Goal: Book appointment/travel/reservation

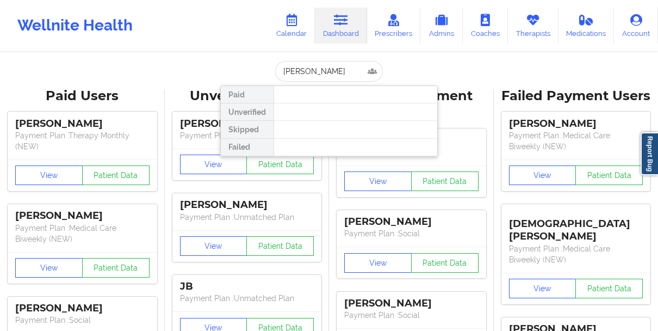
type input "Tiffani curtis"
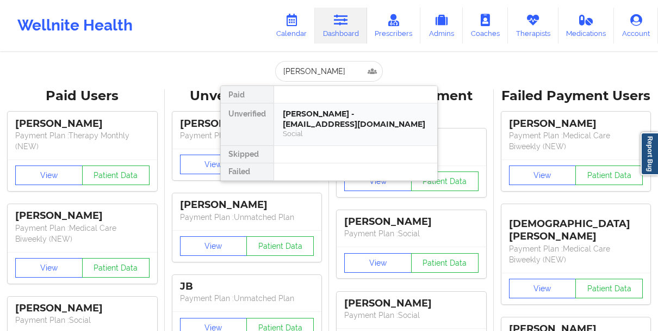
click at [323, 121] on div "Tiffani Curtis - tiffanimcurtis@yahoo.com" at bounding box center [356, 119] width 146 height 20
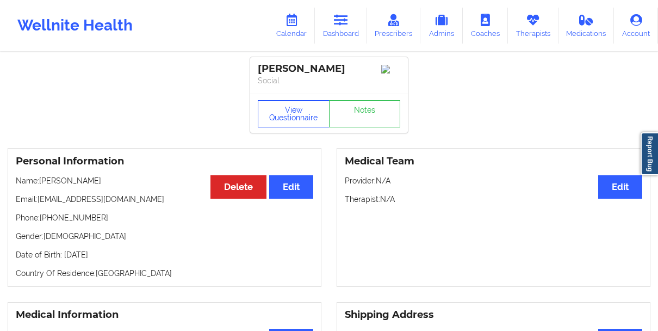
click at [288, 115] on button "View Questionnaire" at bounding box center [294, 113] width 72 height 27
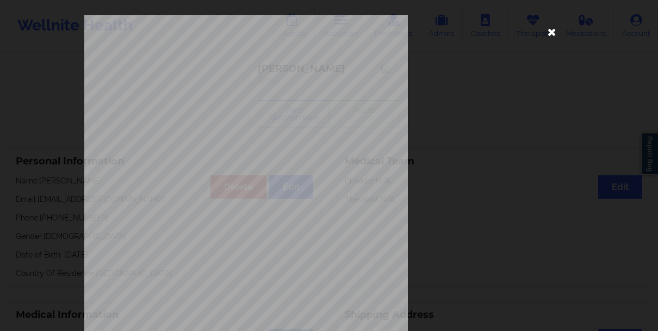
click at [543, 36] on icon at bounding box center [551, 31] width 17 height 17
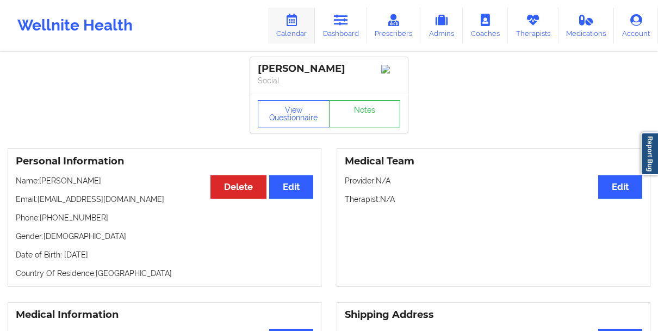
click at [285, 23] on link "Calendar" at bounding box center [291, 26] width 47 height 36
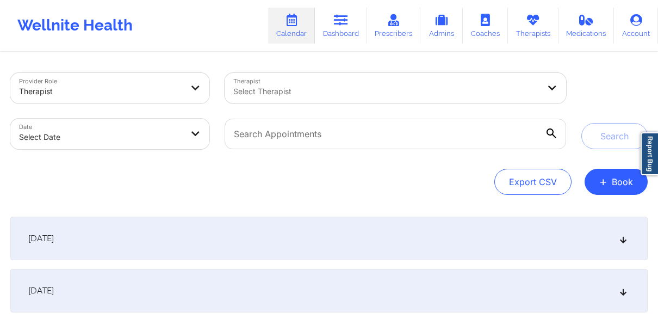
select select "2025-8"
select select "2025-9"
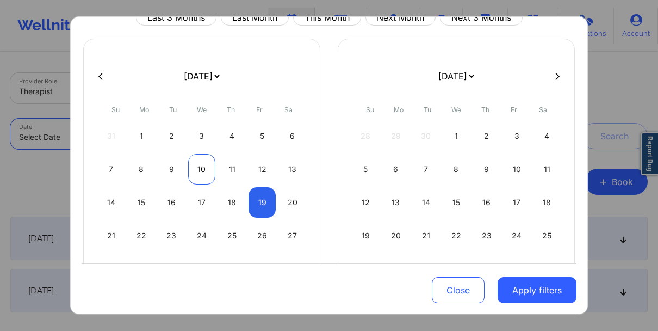
scroll to position [52, 0]
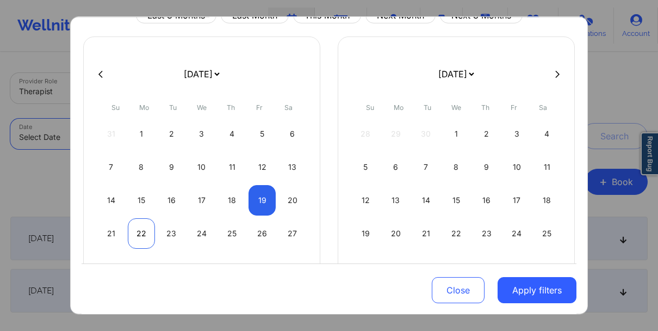
click at [145, 239] on div "22" at bounding box center [142, 233] width 28 height 30
select select "2025-8"
select select "2025-9"
select select "2025-8"
select select "2025-9"
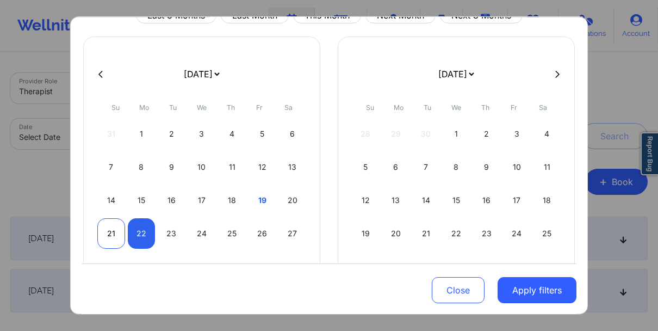
select select "2025-8"
select select "2025-9"
select select "2025-8"
select select "2025-9"
click at [134, 232] on div "22" at bounding box center [142, 233] width 28 height 30
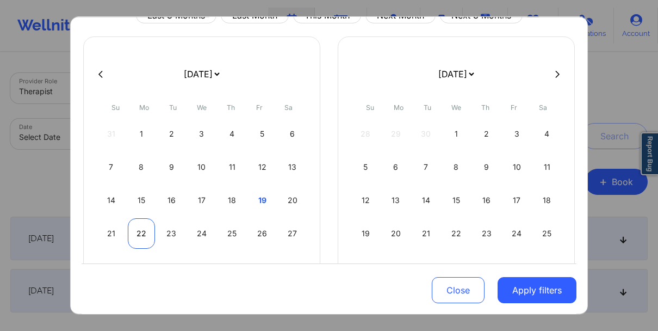
select select "2025-8"
select select "2025-9"
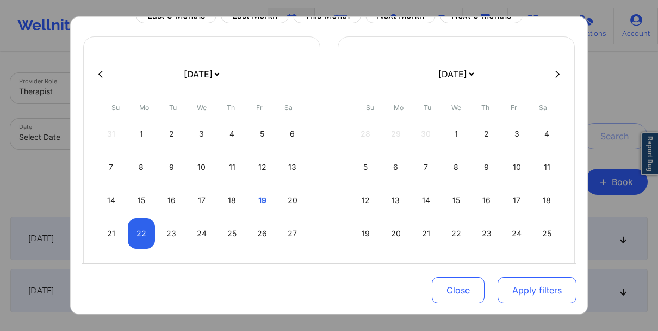
click at [530, 287] on button "Apply filters" at bounding box center [537, 290] width 79 height 26
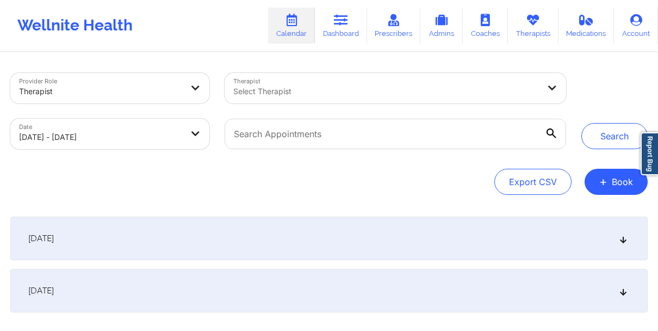
click at [375, 95] on div at bounding box center [386, 91] width 306 height 13
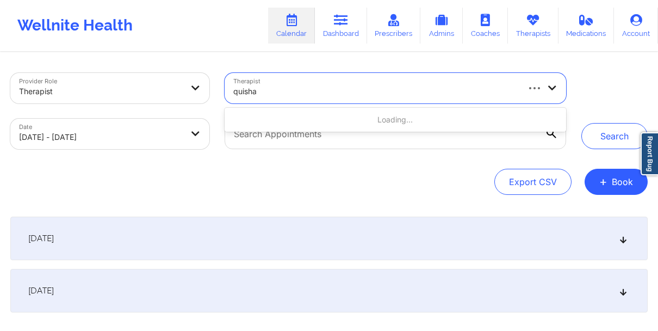
type input "quisha"
click at [606, 140] on button "Search" at bounding box center [614, 136] width 66 height 26
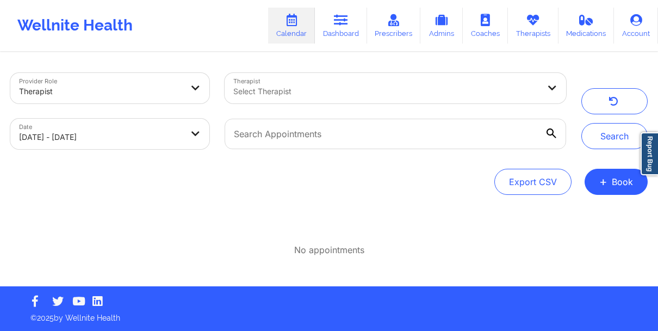
click at [283, 89] on div at bounding box center [386, 91] width 306 height 13
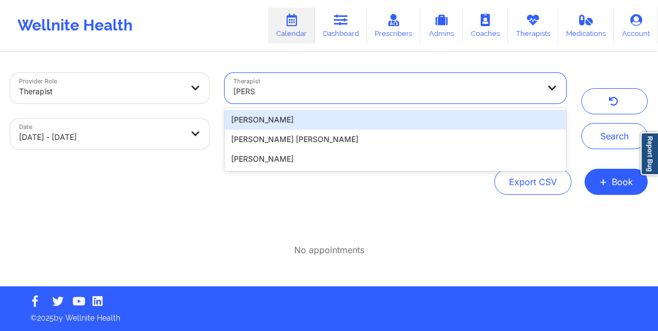
type input "quisha"
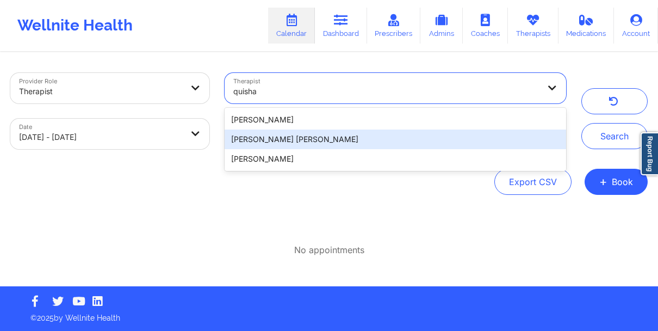
click at [297, 136] on div "[PERSON_NAME] [PERSON_NAME]" at bounding box center [395, 139] width 341 height 20
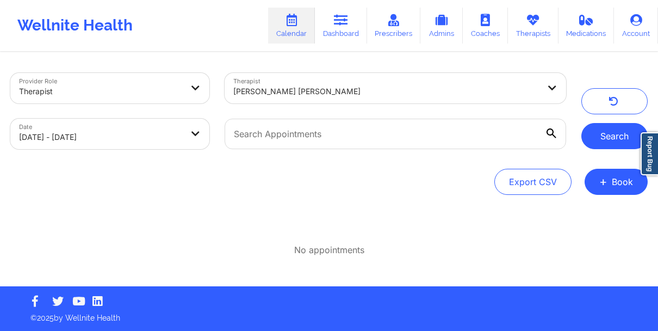
click at [594, 134] on button "Search" at bounding box center [614, 136] width 66 height 26
click at [549, 133] on icon at bounding box center [551, 133] width 10 height 10
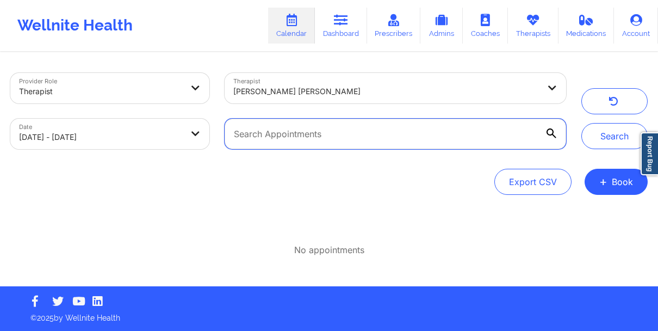
click at [549, 133] on input "text" at bounding box center [395, 134] width 341 height 30
click at [509, 130] on input "text" at bounding box center [395, 134] width 341 height 30
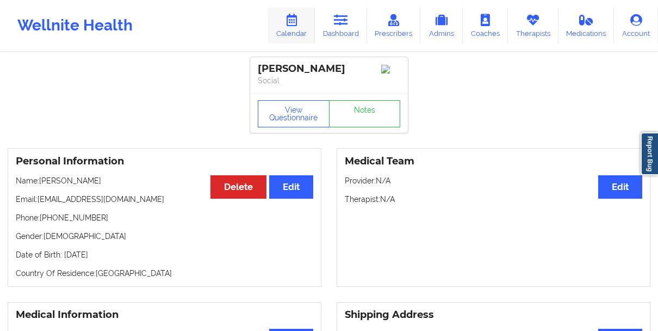
click at [292, 36] on link "Calendar" at bounding box center [291, 26] width 47 height 36
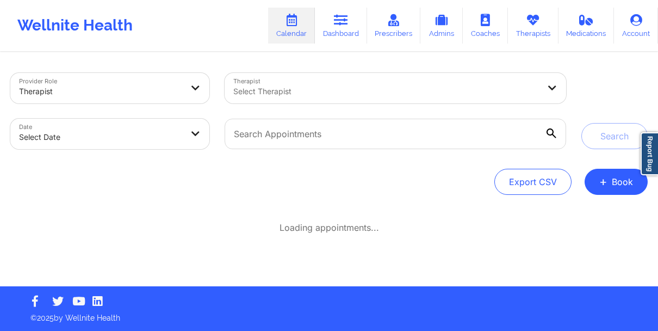
click at [107, 138] on body "Wellnite Health Calendar Dashboard Prescribers Admins Coaches Therapists Medica…" at bounding box center [329, 165] width 658 height 331
select select "2025-8"
select select "2025-9"
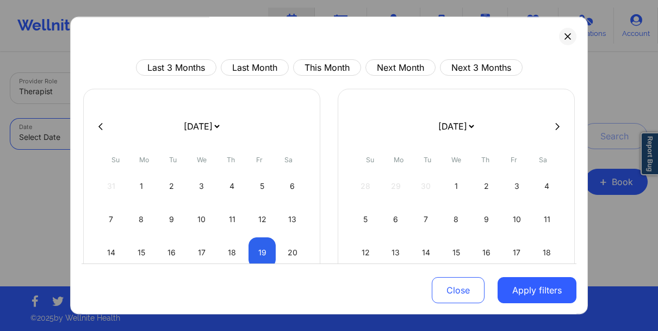
select select "2025-8"
select select "2025-9"
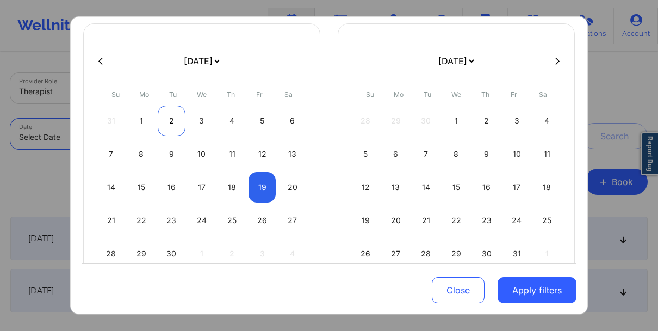
scroll to position [67, 0]
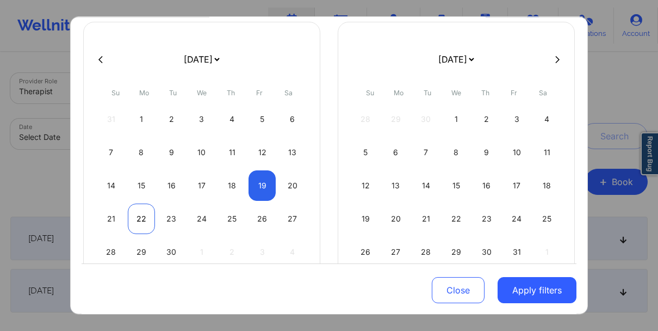
click at [138, 222] on div "22" at bounding box center [142, 218] width 28 height 30
select select "2025-8"
select select "2025-9"
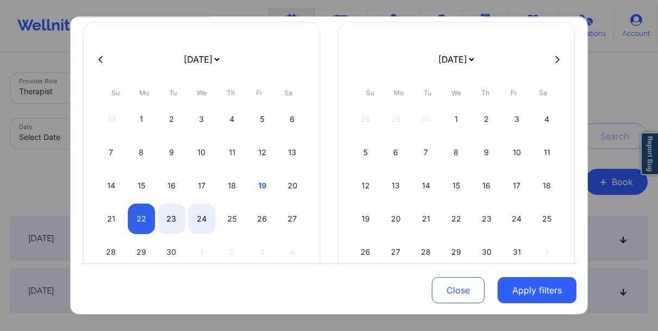
select select "2025-8"
select select "2025-9"
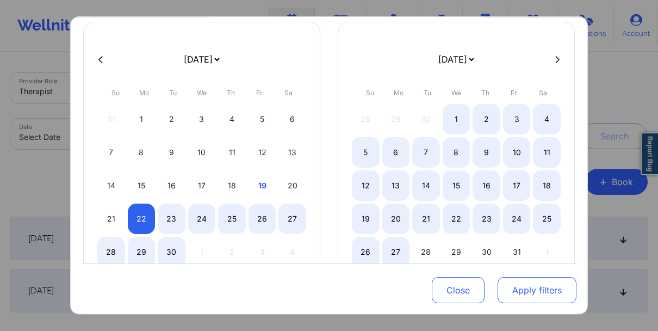
click at [510, 289] on button "Apply filters" at bounding box center [537, 290] width 79 height 26
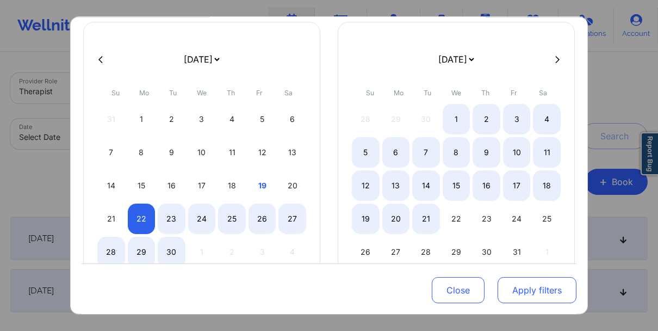
select select "2025-8"
select select "2025-9"
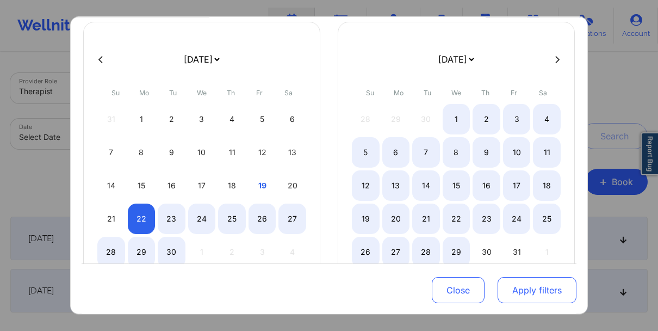
click at [519, 286] on button "Apply filters" at bounding box center [537, 290] width 79 height 26
click at [535, 293] on button "Apply filters" at bounding box center [537, 290] width 79 height 26
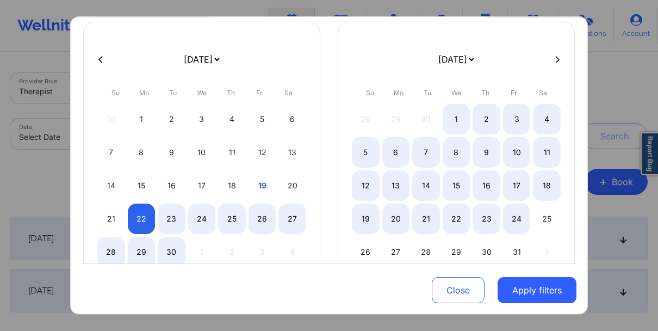
select select "2025-8"
select select "2025-9"
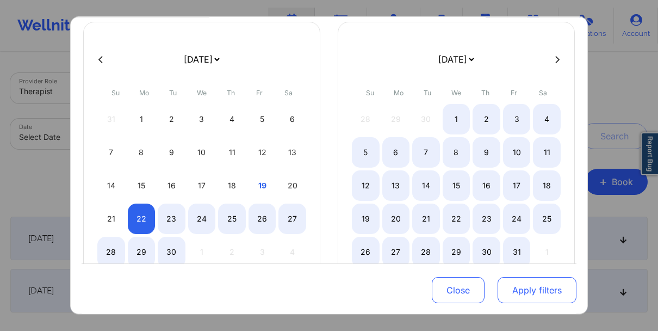
click at [510, 287] on button "Apply filters" at bounding box center [537, 290] width 79 height 26
select select "2025-8"
select select "2025-9"
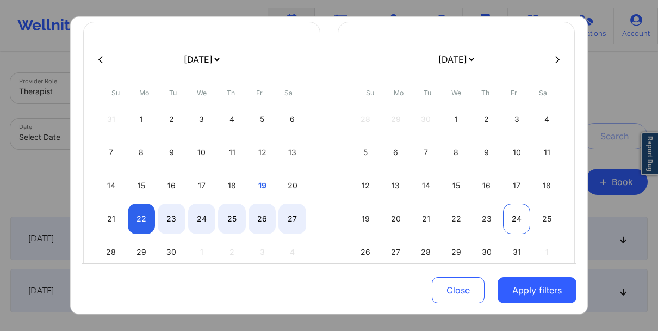
select select "2025-8"
select select "2025-9"
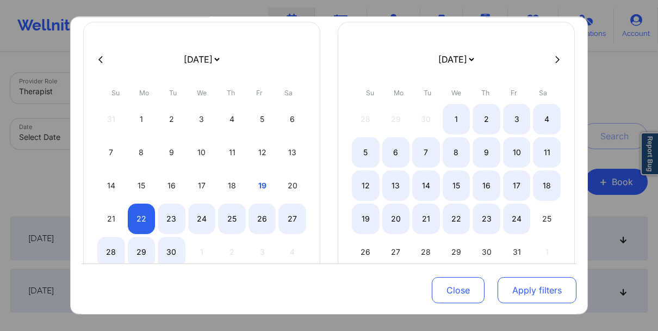
click at [531, 287] on button "Apply filters" at bounding box center [537, 290] width 79 height 26
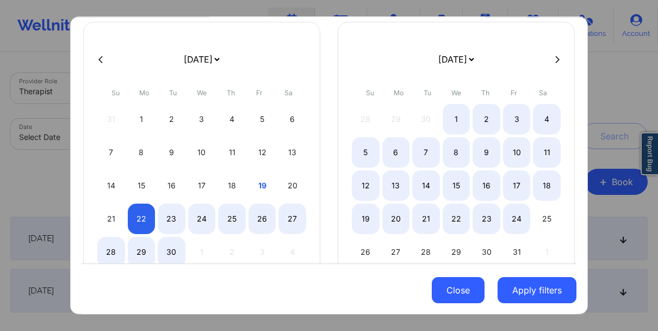
click at [467, 287] on button "Close" at bounding box center [458, 290] width 53 height 26
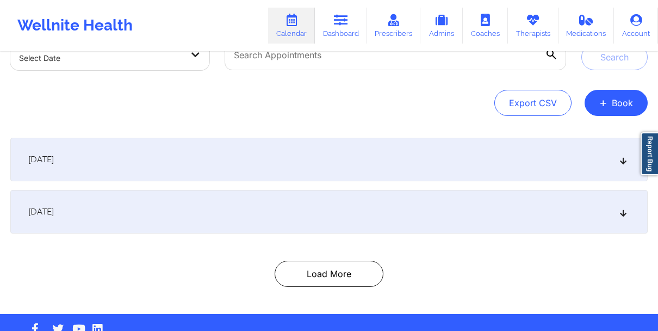
scroll to position [106, 0]
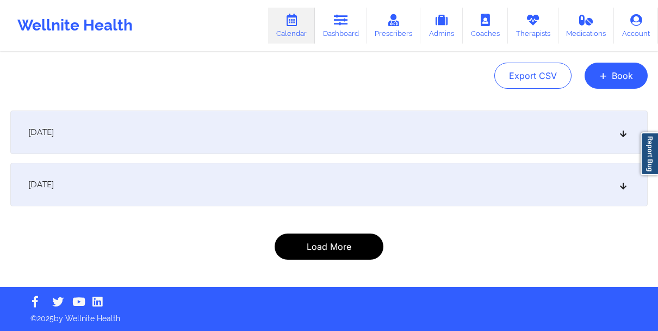
click at [294, 248] on button "Load More" at bounding box center [329, 246] width 109 height 26
click at [337, 239] on button "Load More" at bounding box center [329, 246] width 109 height 26
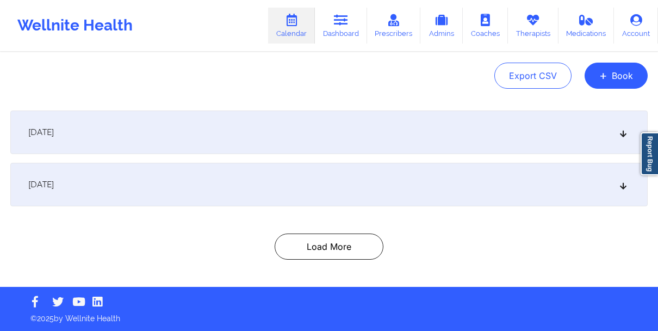
scroll to position [0, 0]
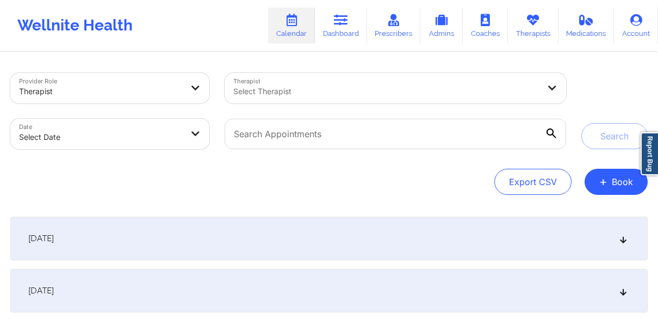
click at [79, 128] on body "Wellnite Health Calendar Dashboard Prescribers Admins Coaches Therapists Medica…" at bounding box center [329, 165] width 658 height 331
select select "2025-8"
select select "2025-9"
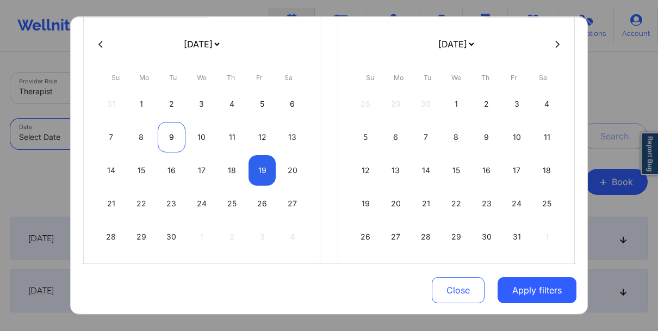
scroll to position [107, 0]
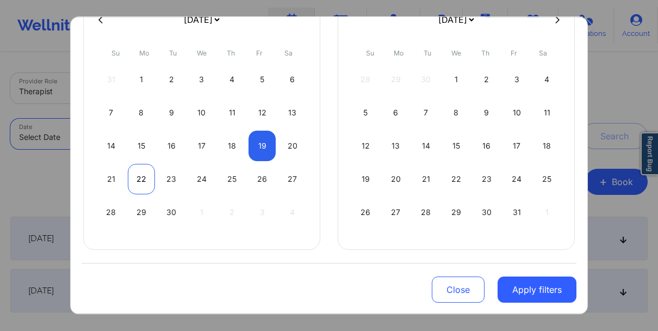
click at [140, 184] on div "22" at bounding box center [142, 179] width 28 height 30
select select "2025-8"
select select "2025-9"
select select "2025-8"
select select "2025-9"
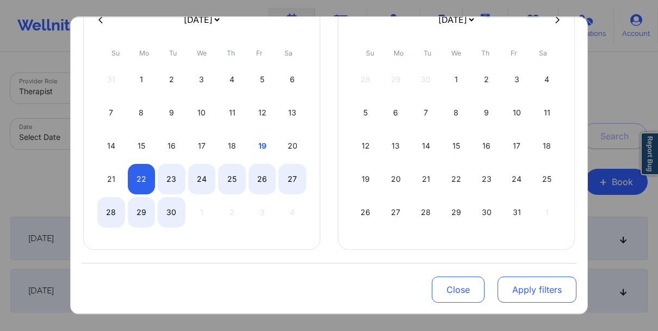
click at [555, 290] on button "Apply filters" at bounding box center [537, 289] width 79 height 26
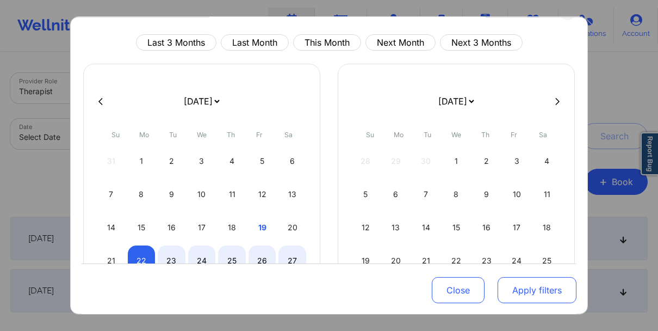
scroll to position [0, 0]
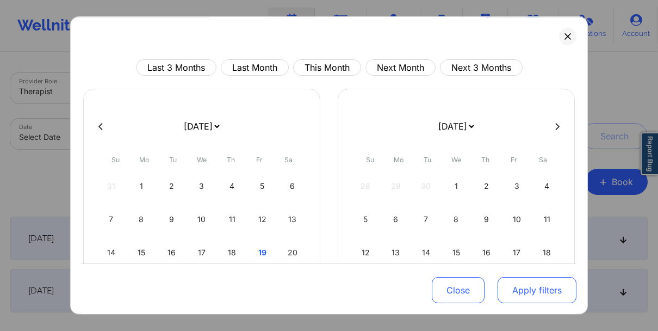
click at [555, 290] on button "Apply filters" at bounding box center [537, 290] width 79 height 26
select select "2025-8"
select select "2025-9"
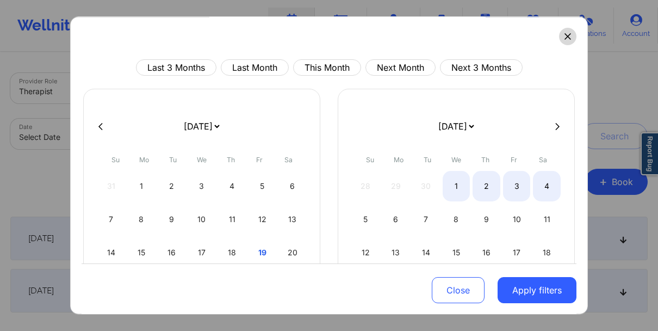
click at [559, 35] on button at bounding box center [567, 36] width 17 height 17
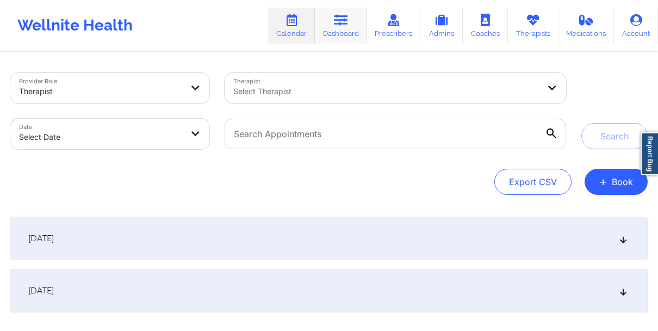
click at [345, 16] on icon at bounding box center [341, 20] width 14 height 12
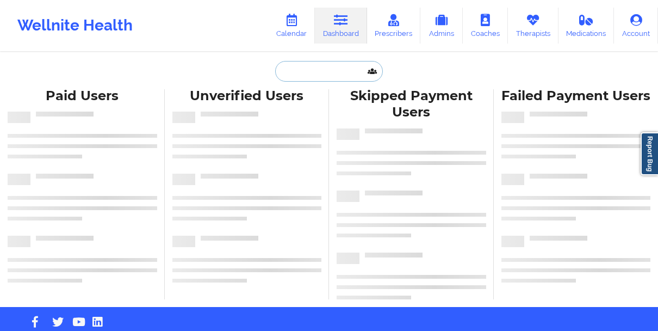
click at [299, 74] on input "text" at bounding box center [329, 71] width 108 height 21
paste input "[PERSON_NAME]"
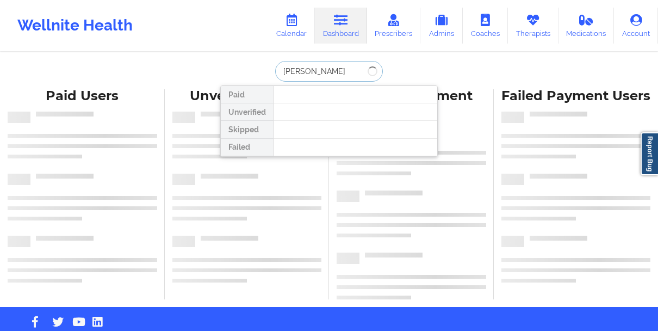
type input "[PERSON_NAME]"
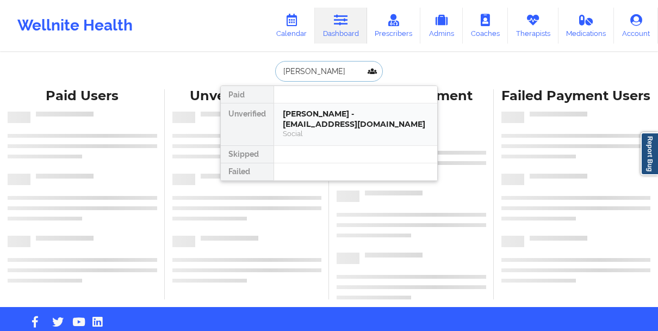
click at [282, 121] on div "[PERSON_NAME] - [EMAIL_ADDRESS][DOMAIN_NAME] Social" at bounding box center [355, 124] width 163 height 42
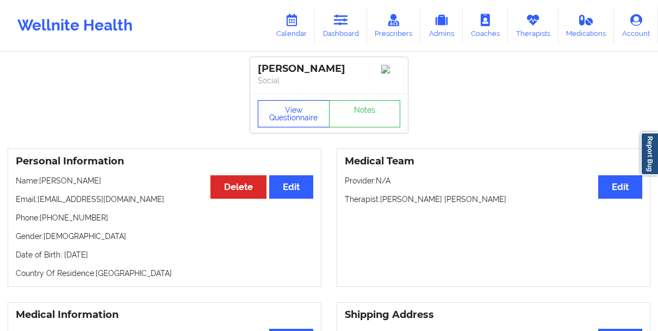
click at [282, 121] on button "View Questionnaire" at bounding box center [294, 113] width 72 height 27
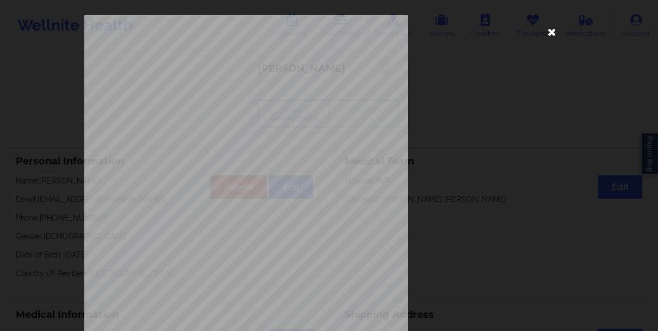
click at [543, 29] on icon at bounding box center [551, 31] width 17 height 17
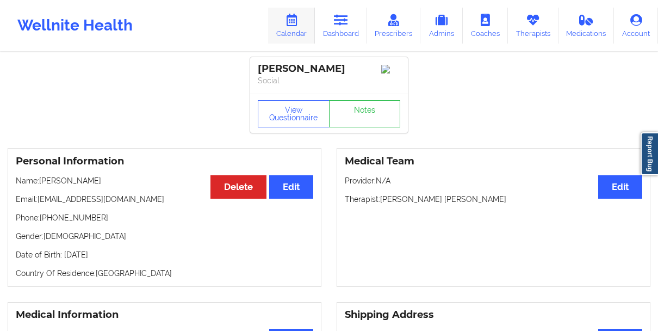
click at [291, 22] on icon at bounding box center [291, 20] width 14 height 12
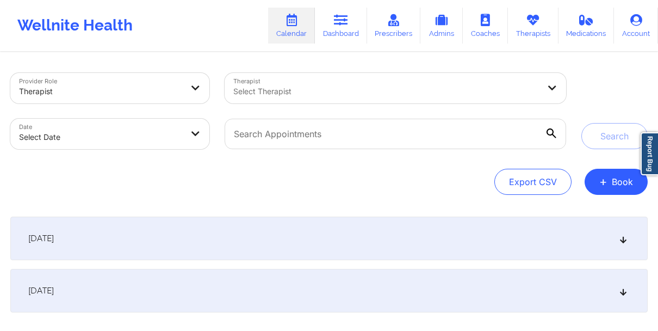
click at [156, 63] on div "Provider Role Therapist Therapist Select Therapist Date Select Date Search Expo…" at bounding box center [329, 222] width 652 height 339
click at [181, 85] on div at bounding box center [100, 91] width 163 height 13
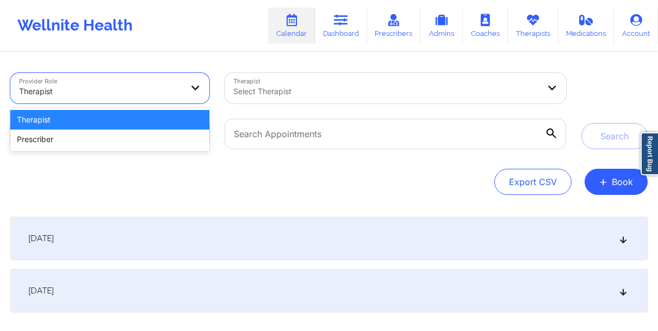
click at [185, 121] on div "Therapist" at bounding box center [109, 120] width 199 height 20
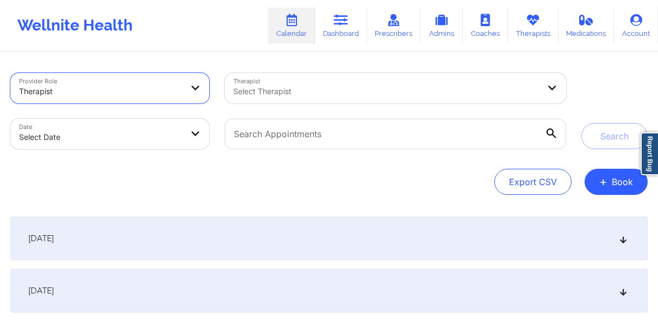
click at [204, 139] on body "Wellnite Health Calendar Dashboard Prescribers Admins Coaches Therapists Medica…" at bounding box center [329, 165] width 658 height 331
select select "2025-8"
select select "2025-9"
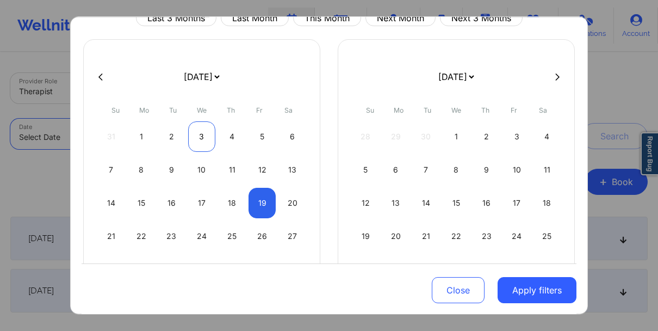
scroll to position [61, 0]
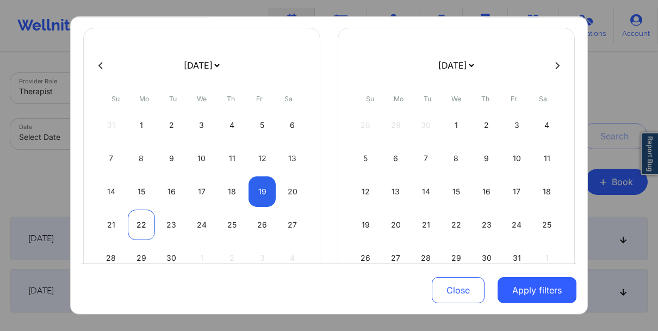
click at [133, 233] on div "22" at bounding box center [142, 224] width 28 height 30
select select "2025-8"
select select "2025-9"
select select "2025-8"
select select "2025-9"
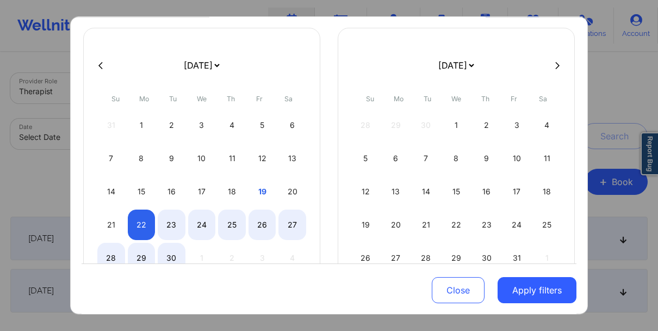
select select "2025-8"
select select "2025-9"
select select "2025-8"
select select "2025-9"
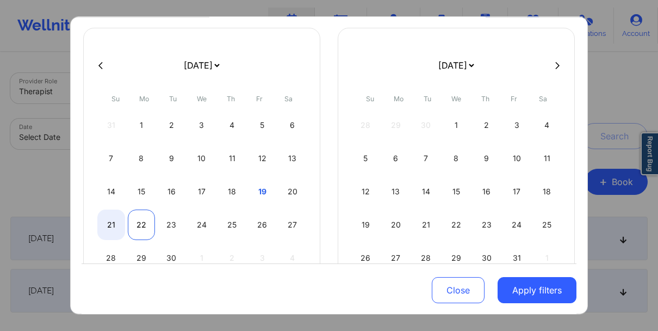
select select "2025-8"
select select "2025-9"
click at [132, 217] on div "22" at bounding box center [142, 224] width 28 height 30
select select "2025-8"
select select "2025-9"
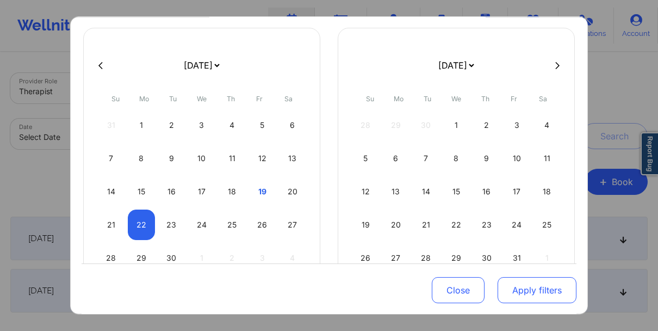
click at [540, 297] on button "Apply filters" at bounding box center [537, 290] width 79 height 26
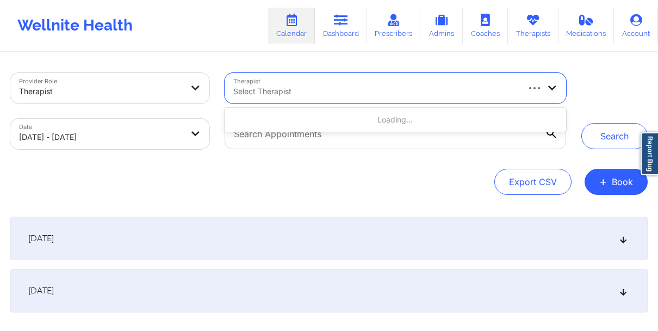
click at [376, 95] on div at bounding box center [375, 91] width 284 height 13
click at [343, 178] on div "Export CSV + Book" at bounding box center [328, 182] width 637 height 26
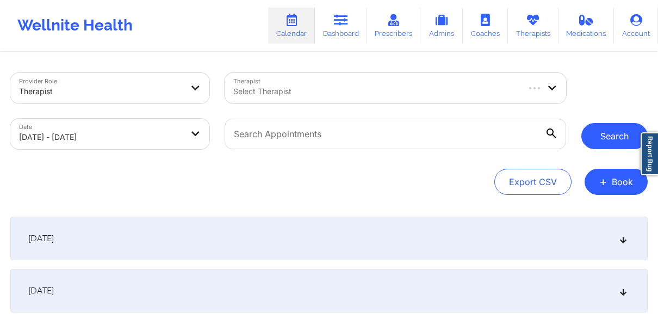
click at [608, 143] on button "Search" at bounding box center [614, 136] width 66 height 26
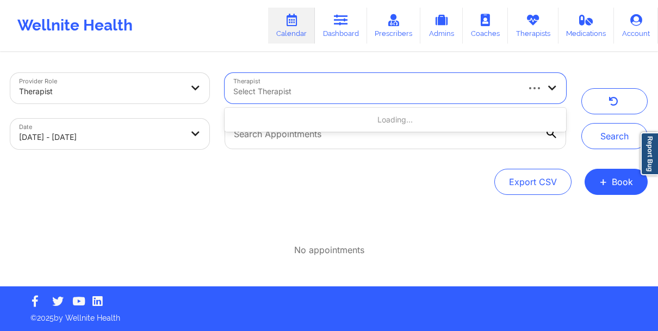
click at [470, 96] on div at bounding box center [375, 91] width 284 height 13
type input "quisha"
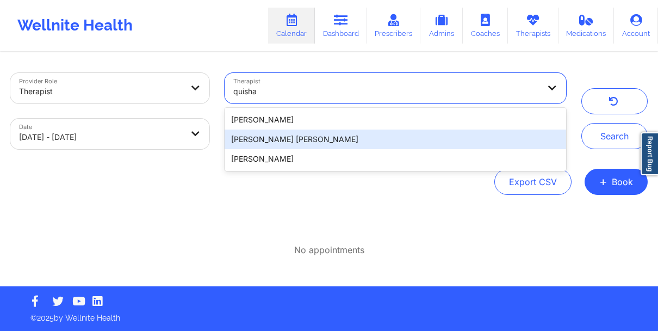
click at [518, 135] on div "[PERSON_NAME] [PERSON_NAME]" at bounding box center [395, 139] width 341 height 20
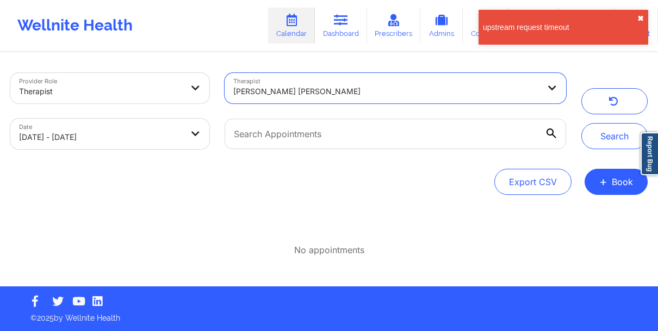
click at [639, 20] on button "✖︎" at bounding box center [640, 18] width 7 height 9
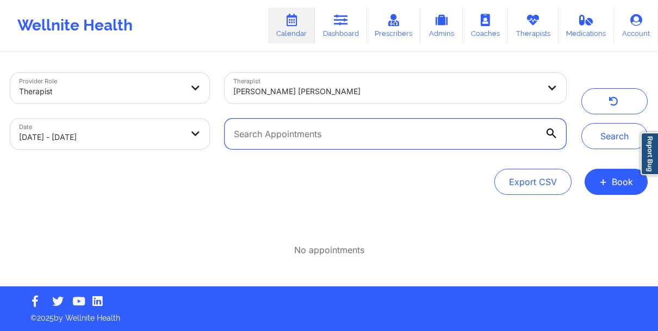
click at [408, 142] on input "text" at bounding box center [395, 134] width 341 height 30
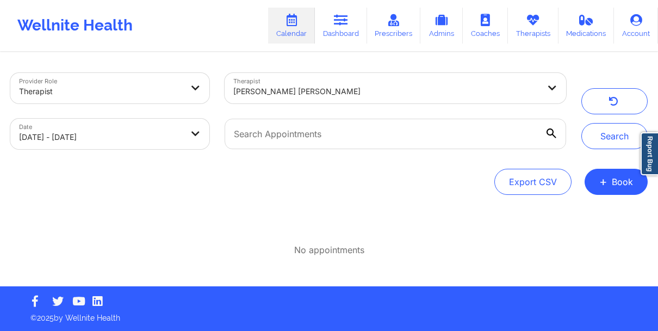
click at [550, 131] on icon at bounding box center [551, 133] width 10 height 10
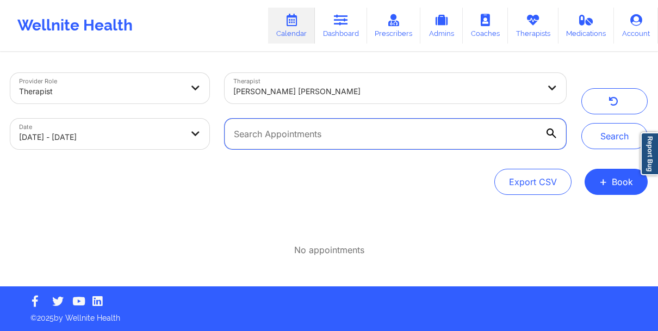
click at [550, 131] on input "text" at bounding box center [395, 134] width 341 height 30
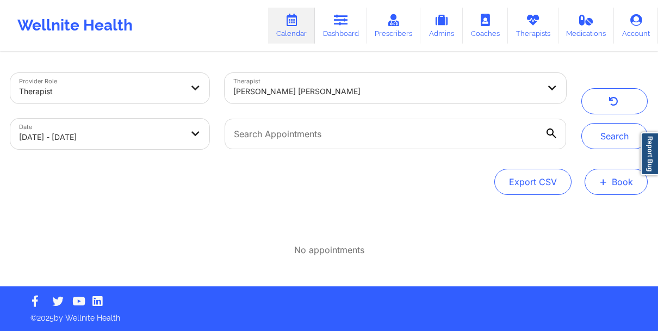
click at [609, 179] on button "+ Book" at bounding box center [615, 182] width 63 height 26
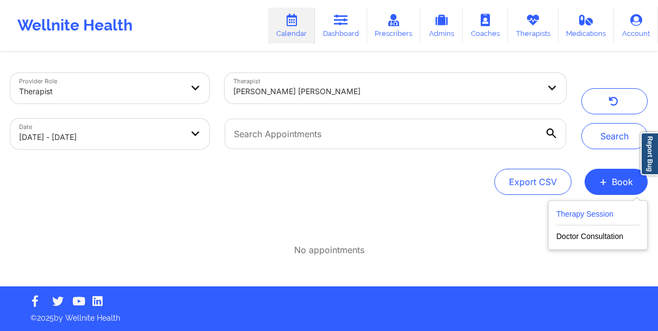
click at [600, 214] on button "Therapy Session" at bounding box center [597, 216] width 83 height 18
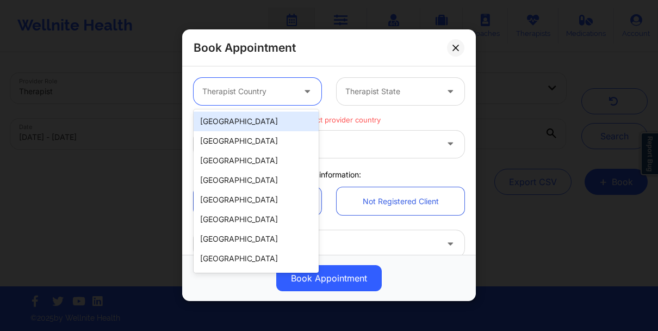
click at [237, 92] on div at bounding box center [248, 91] width 92 height 13
click at [233, 121] on div "[GEOGRAPHIC_DATA]" at bounding box center [256, 121] width 125 height 20
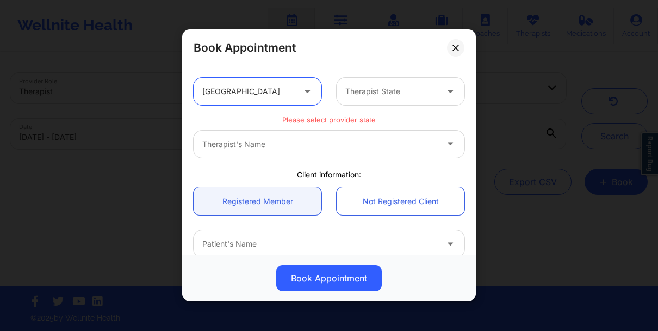
click at [363, 92] on div at bounding box center [391, 91] width 92 height 13
click at [385, 91] on div at bounding box center [391, 91] width 92 height 13
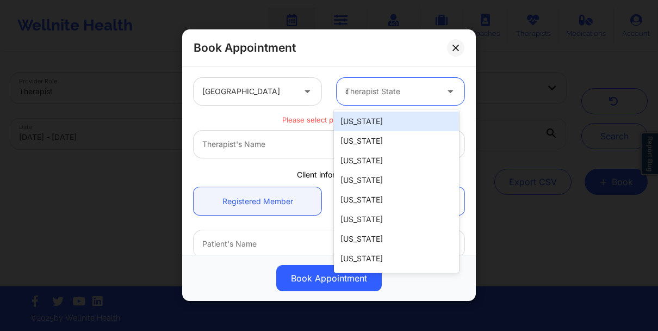
type input "ca"
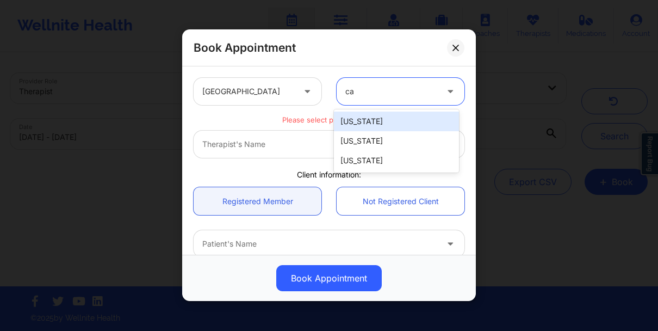
click at [389, 121] on div "[US_STATE]" at bounding box center [396, 121] width 125 height 20
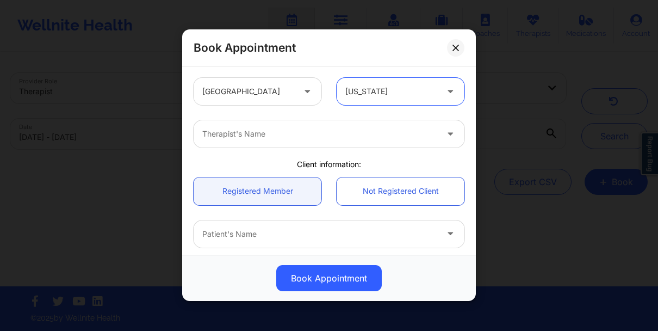
click at [341, 129] on div at bounding box center [319, 134] width 235 height 13
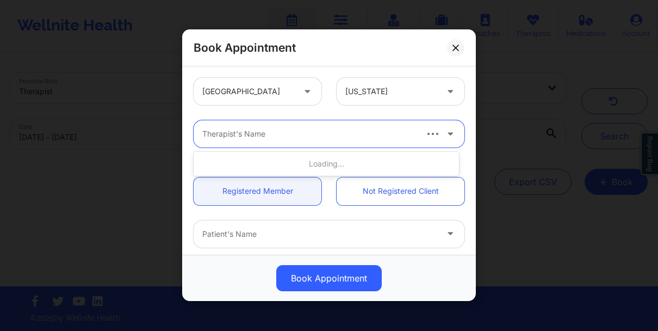
click at [338, 135] on div at bounding box center [308, 134] width 213 height 13
type input "quisha"
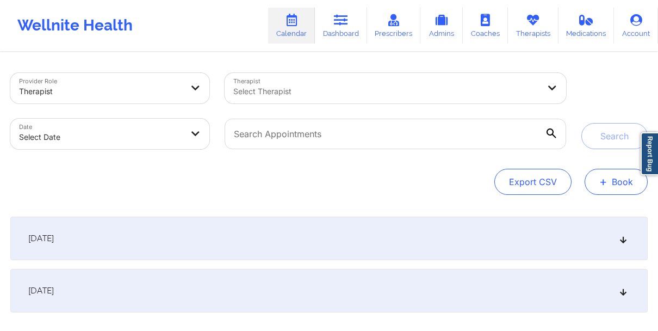
click at [602, 178] on span "+" at bounding box center [603, 181] width 8 height 6
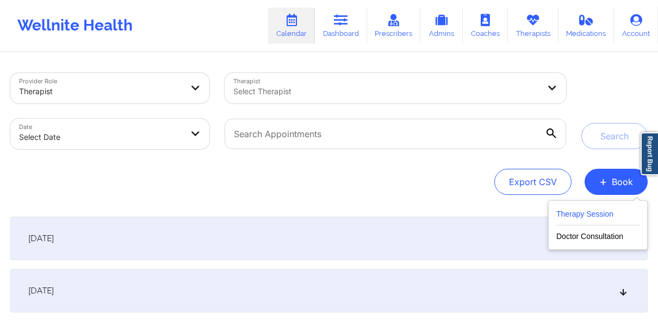
click at [577, 216] on button "Therapy Session" at bounding box center [597, 216] width 83 height 18
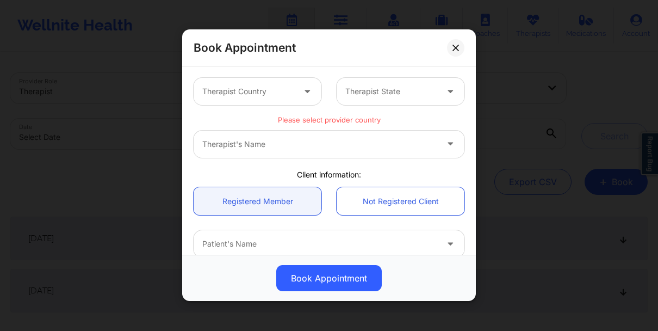
click at [258, 91] on div at bounding box center [248, 91] width 92 height 13
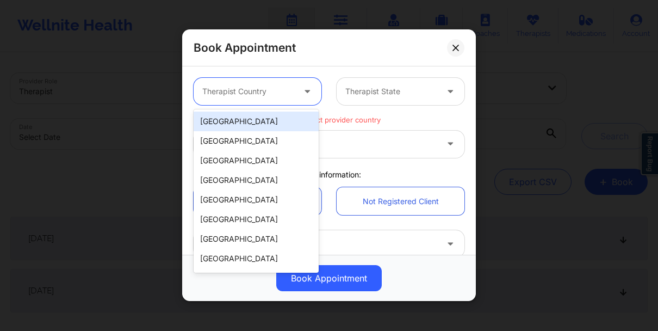
click at [254, 126] on div "[GEOGRAPHIC_DATA]" at bounding box center [256, 121] width 125 height 20
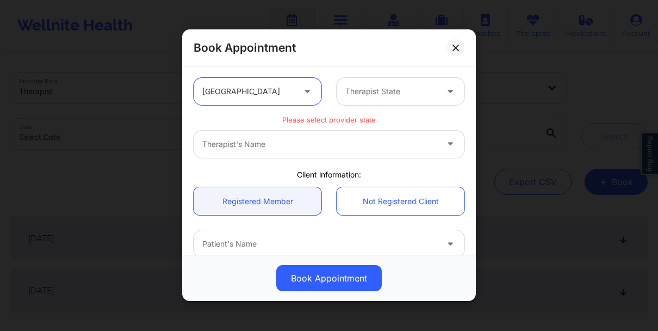
click at [372, 98] on div "Therapist State" at bounding box center [388, 91] width 102 height 27
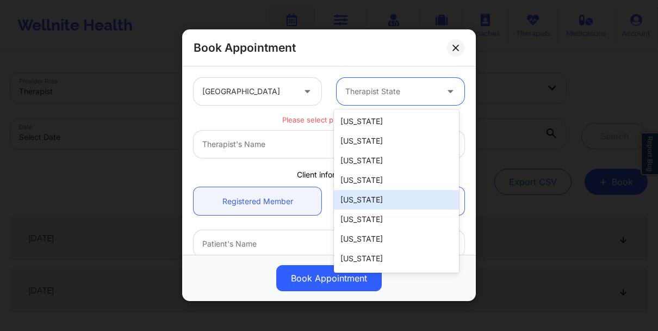
click at [368, 193] on div "[US_STATE]" at bounding box center [396, 200] width 125 height 20
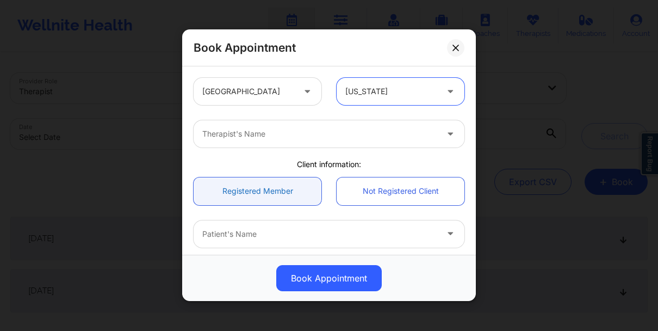
click at [271, 193] on link "Registered Member" at bounding box center [258, 191] width 128 height 28
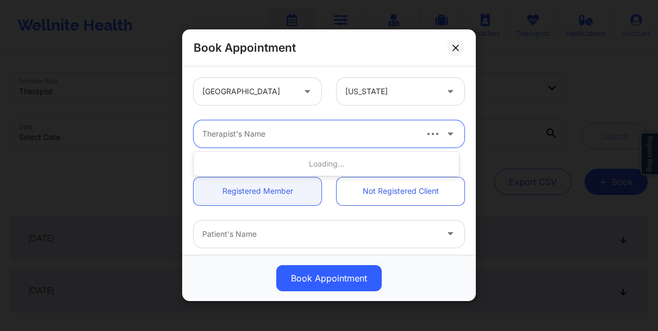
click at [302, 136] on div at bounding box center [308, 134] width 213 height 13
type input "quisha"
